Goal: Use online tool/utility: Use online tool/utility

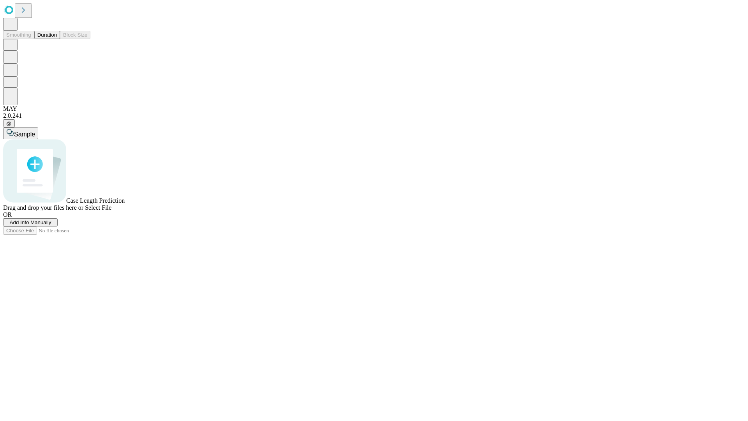
click at [111, 211] on span "Select File" at bounding box center [98, 207] width 26 height 7
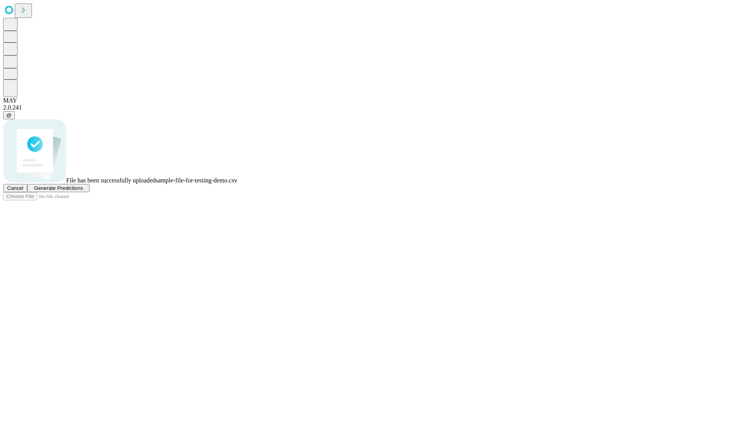
click at [83, 191] on span "Generate Predictions" at bounding box center [58, 188] width 49 height 6
